Goal: Communication & Community: Answer question/provide support

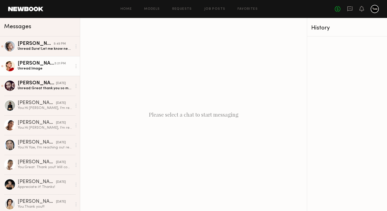
click at [48, 66] on div "Unread: Image" at bounding box center [45, 68] width 55 height 5
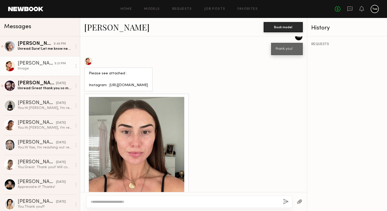
scroll to position [213, 0]
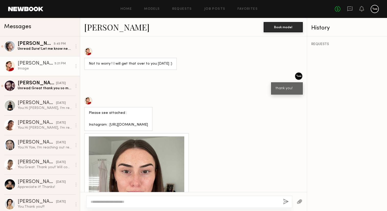
drag, startPoint x: 164, startPoint y: 130, endPoint x: 109, endPoint y: 124, distance: 55.1
click at [109, 124] on div "Please see attached : Instagram : [URL][DOMAIN_NAME]" at bounding box center [118, 119] width 59 height 18
copy div "https://www.instagram.com/louise_mckie?igsh=ZDZqMGRyZ2o4ZDlk&utm_source=qr"
drag, startPoint x: 113, startPoint y: 124, endPoint x: 201, endPoint y: 2, distance: 150.0
click at [0, 0] on nb-messenger-layout "Home Models Requests Job Posts Favorites Sign Out No fees up to $5,000 Messages…" at bounding box center [193, 105] width 387 height 211
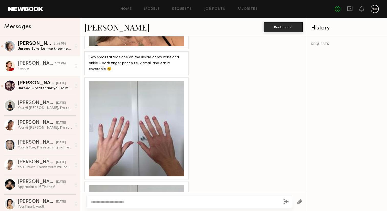
scroll to position [500, 0]
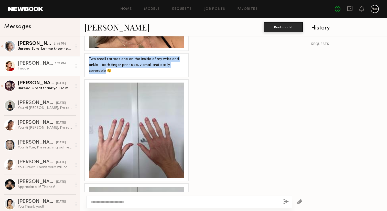
drag, startPoint x: 170, startPoint y: 70, endPoint x: 86, endPoint y: 63, distance: 84.3
click at [86, 63] on div "Two small tattoos one on the inside of my wrist and ankle - both finger print s…" at bounding box center [136, 65] width 105 height 24
copy div "Two small tattoos one on the inside of my wrist and ankle - both finger print s…"
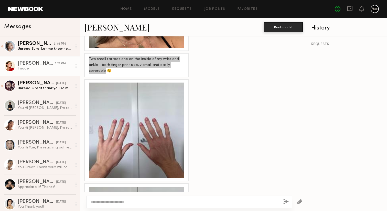
drag, startPoint x: 97, startPoint y: 63, endPoint x: 146, endPoint y: 11, distance: 72.3
click at [0, 0] on nb-messenger-layout "Home Models Requests Job Posts Favorites Sign Out No fees up to $5,000 Messages…" at bounding box center [193, 105] width 387 height 211
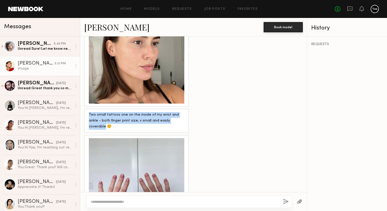
scroll to position [426, 0]
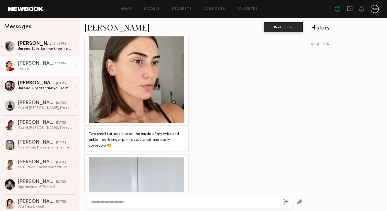
click at [144, 84] on div at bounding box center [137, 75] width 96 height 96
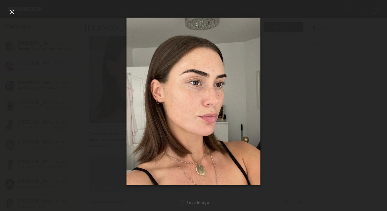
click at [13, 12] on div at bounding box center [12, 12] width 8 height 8
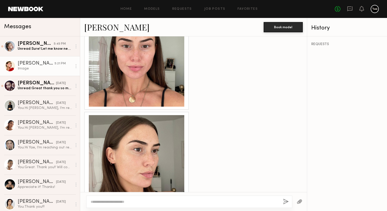
scroll to position [332, 0]
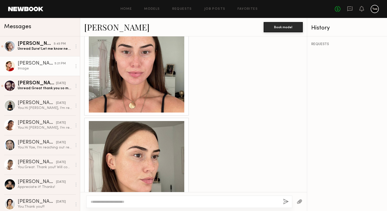
click at [142, 90] on div at bounding box center [137, 65] width 96 height 96
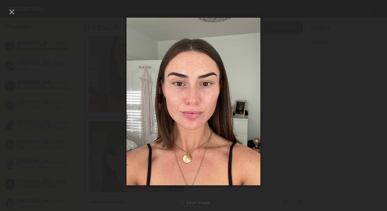
click at [9, 9] on div at bounding box center [12, 12] width 8 height 8
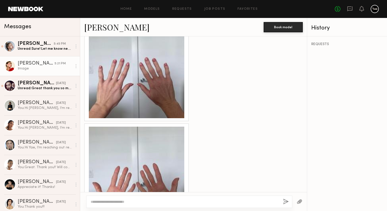
scroll to position [553, 0]
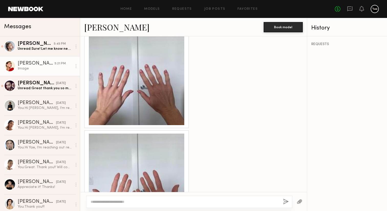
click at [132, 80] on div at bounding box center [137, 77] width 96 height 96
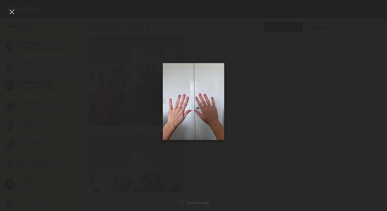
click at [12, 9] on div at bounding box center [12, 12] width 8 height 8
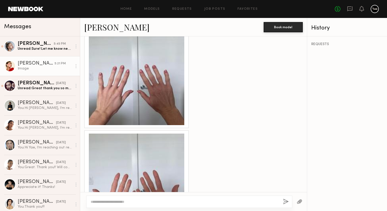
scroll to position [597, 0]
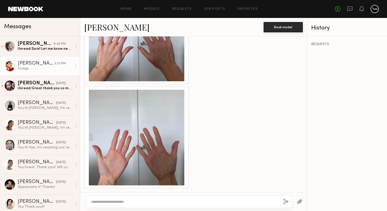
click at [137, 145] on div at bounding box center [137, 138] width 96 height 96
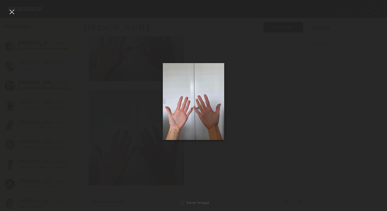
drag, startPoint x: 175, startPoint y: 107, endPoint x: 168, endPoint y: 0, distance: 106.5
click at [0, 0] on nb-gallery-light "Save Image" at bounding box center [193, 105] width 387 height 211
click at [11, 11] on div at bounding box center [12, 12] width 8 height 8
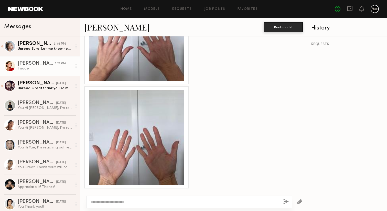
click at [120, 198] on div at bounding box center [189, 201] width 206 height 12
click at [120, 200] on textarea at bounding box center [185, 201] width 188 height 5
type textarea "**********"
click at [286, 202] on button "button" at bounding box center [286, 201] width 6 height 6
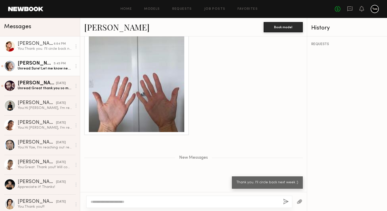
click at [52, 64] on div "[PERSON_NAME]" at bounding box center [36, 63] width 36 height 5
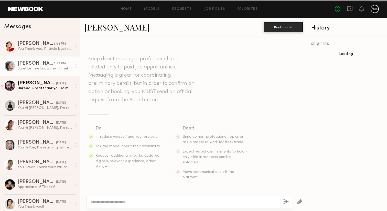
scroll to position [464, 0]
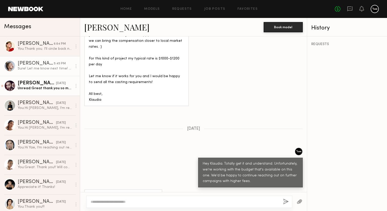
click at [50, 85] on div "[PERSON_NAME]" at bounding box center [37, 83] width 38 height 5
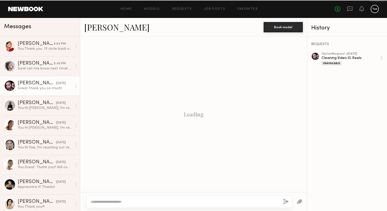
scroll to position [703, 0]
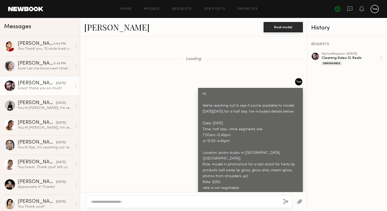
scroll to position [703, 0]
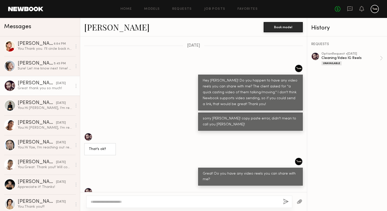
scroll to position [3192, 0]
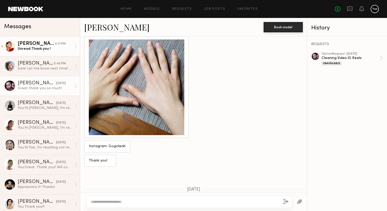
click at [41, 48] on div "Unread: Thank you !" at bounding box center [45, 48] width 55 height 5
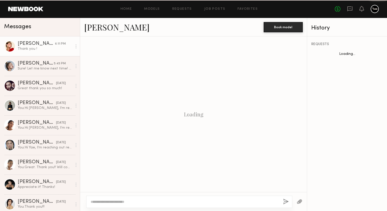
scroll to position [454, 0]
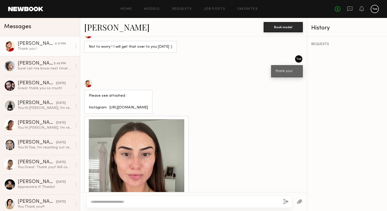
scroll to position [860, 0]
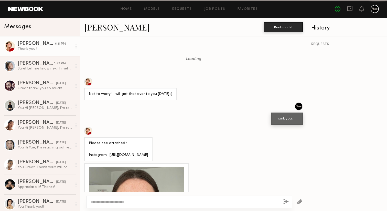
scroll to position [454, 0]
